Goal: Browse casually

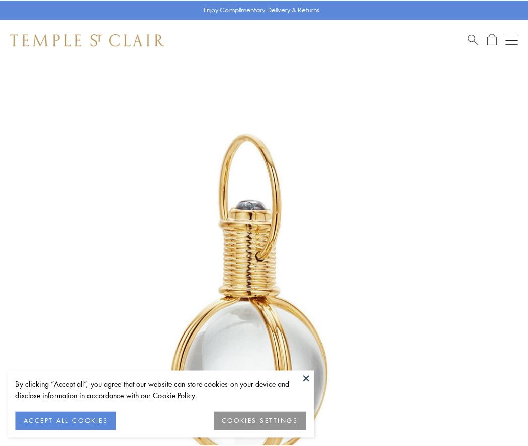
scroll to position [262, 0]
